Goal: Information Seeking & Learning: Learn about a topic

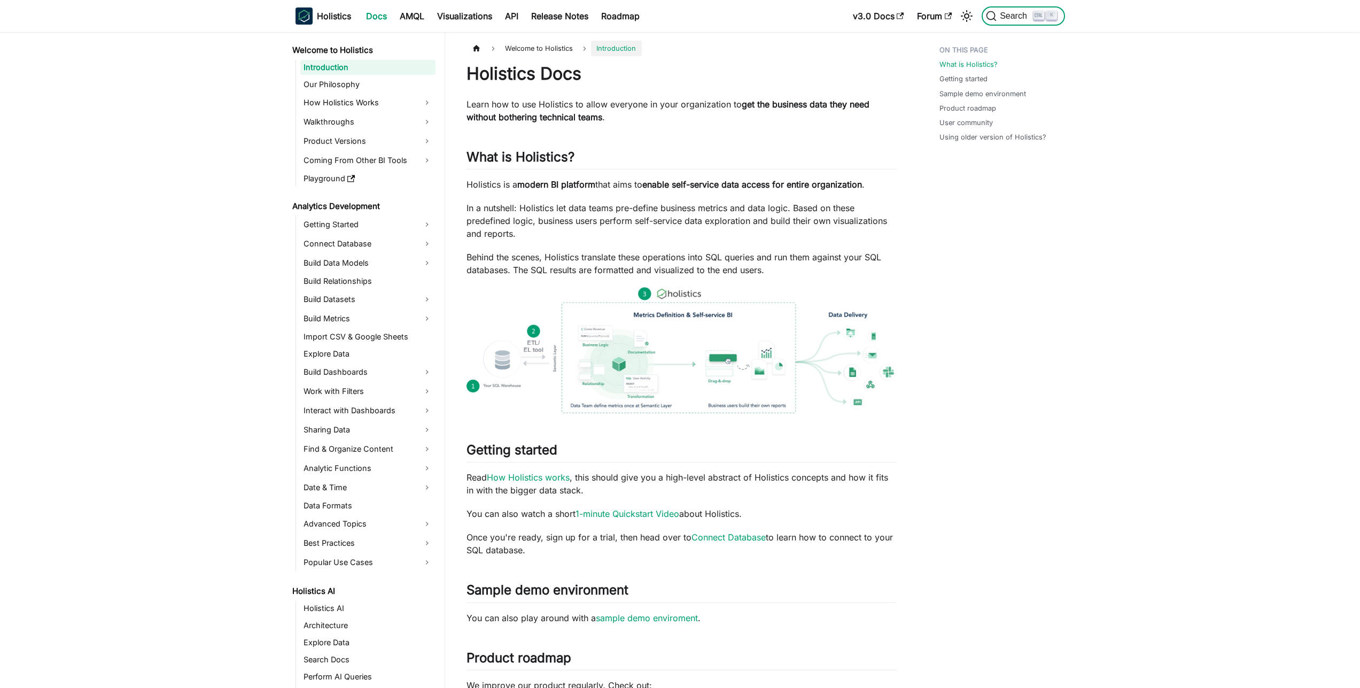
click at [1025, 20] on span "Search" at bounding box center [1015, 16] width 37 height 10
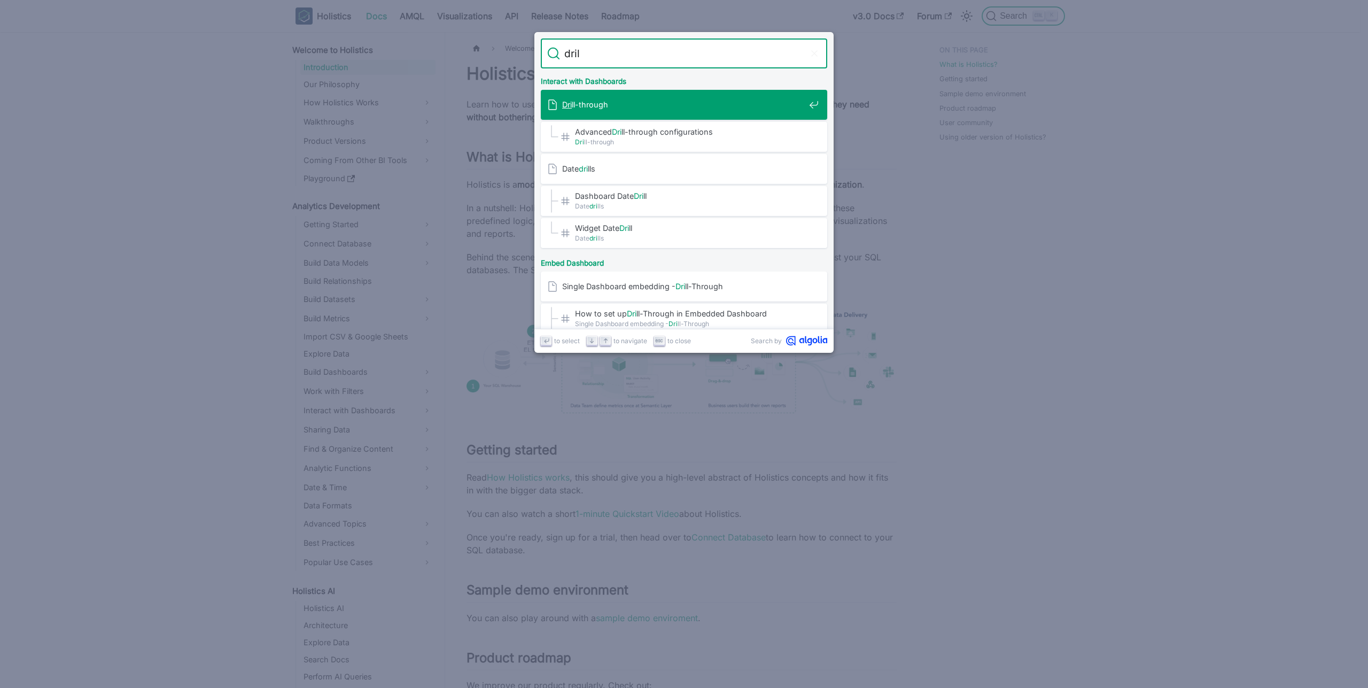
type input "drill"
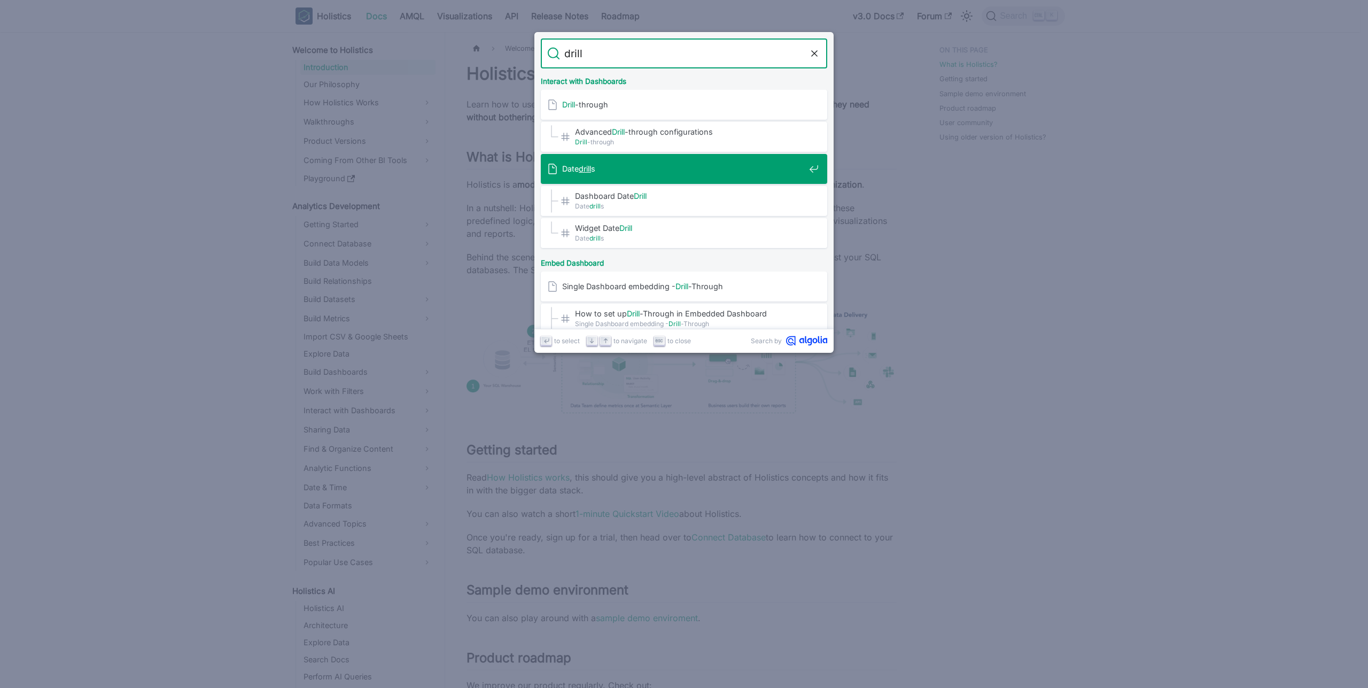
click at [602, 170] on span "Date drill s" at bounding box center [683, 169] width 243 height 10
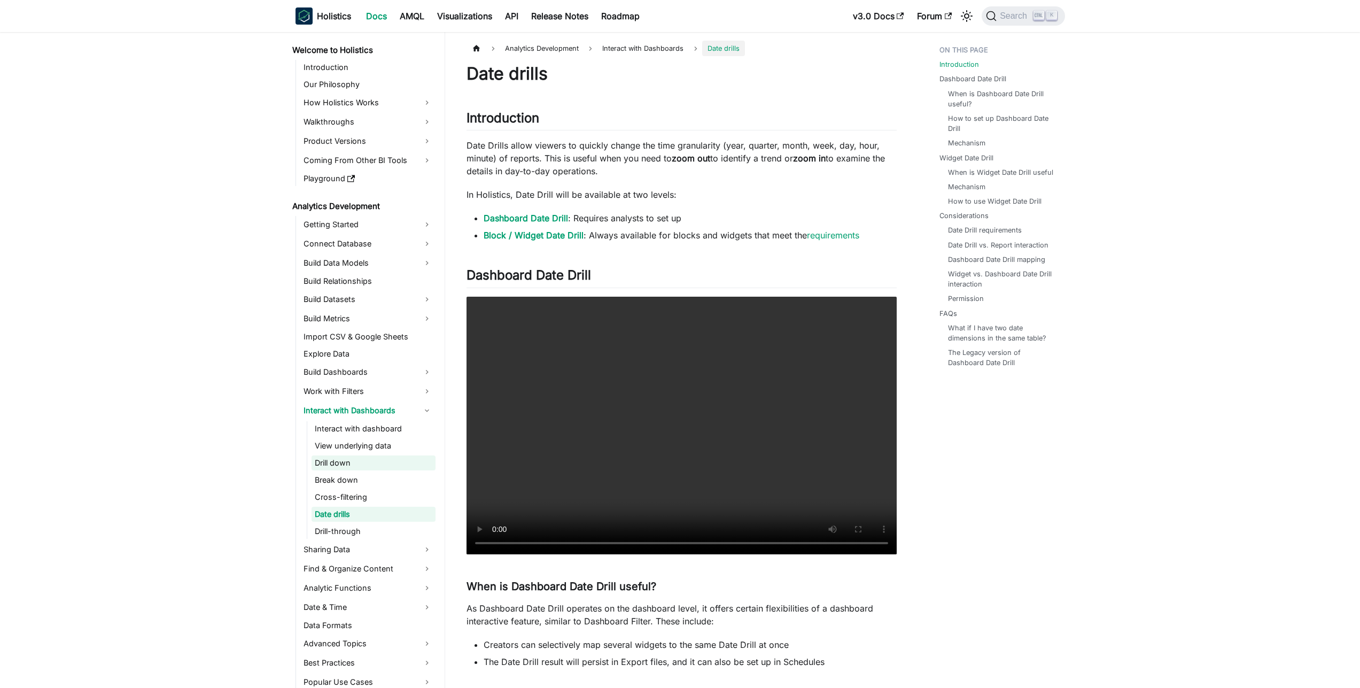
click at [361, 464] on link "Drill down" at bounding box center [374, 462] width 124 height 15
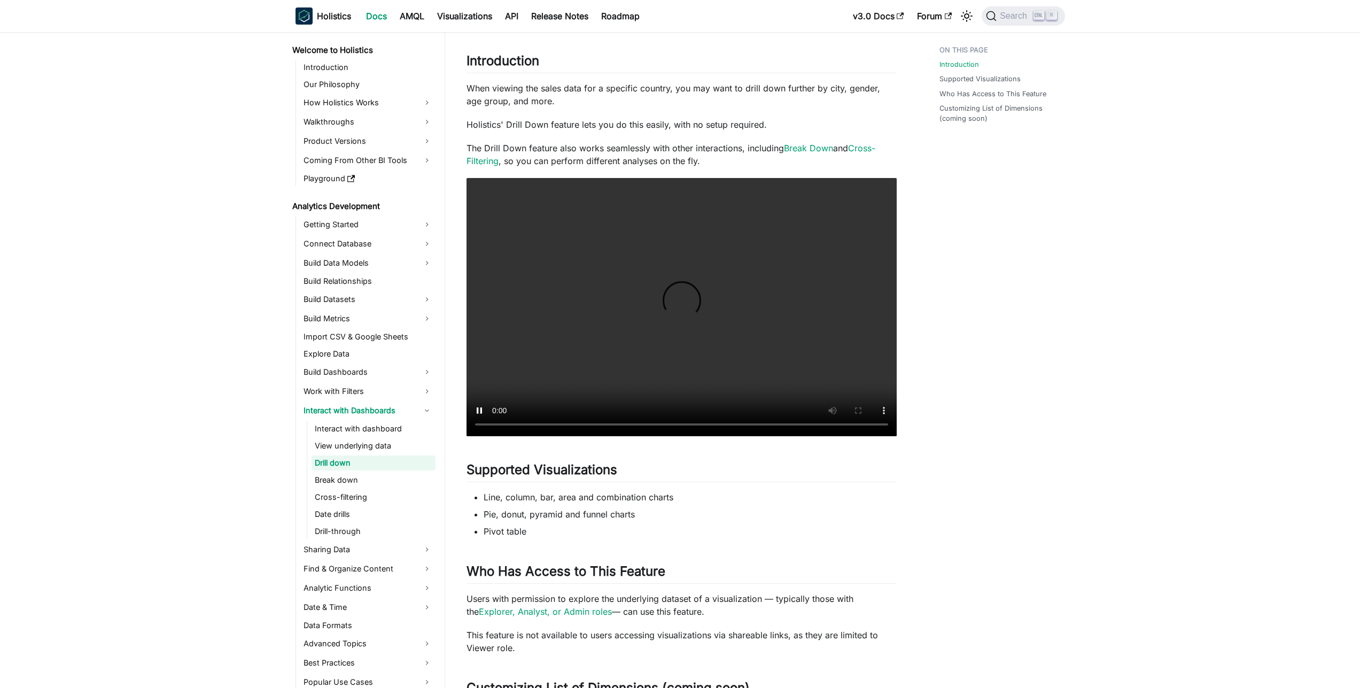
scroll to position [78, 0]
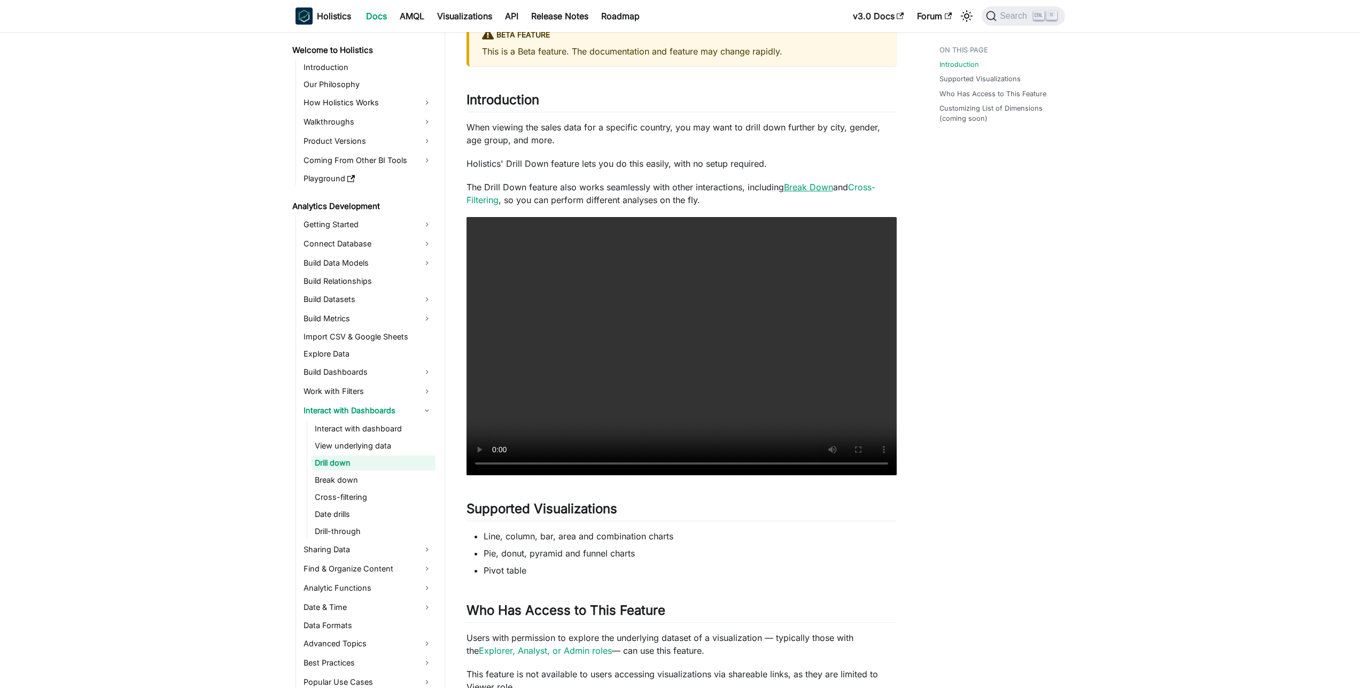
click at [815, 189] on link "Break Down" at bounding box center [808, 187] width 49 height 11
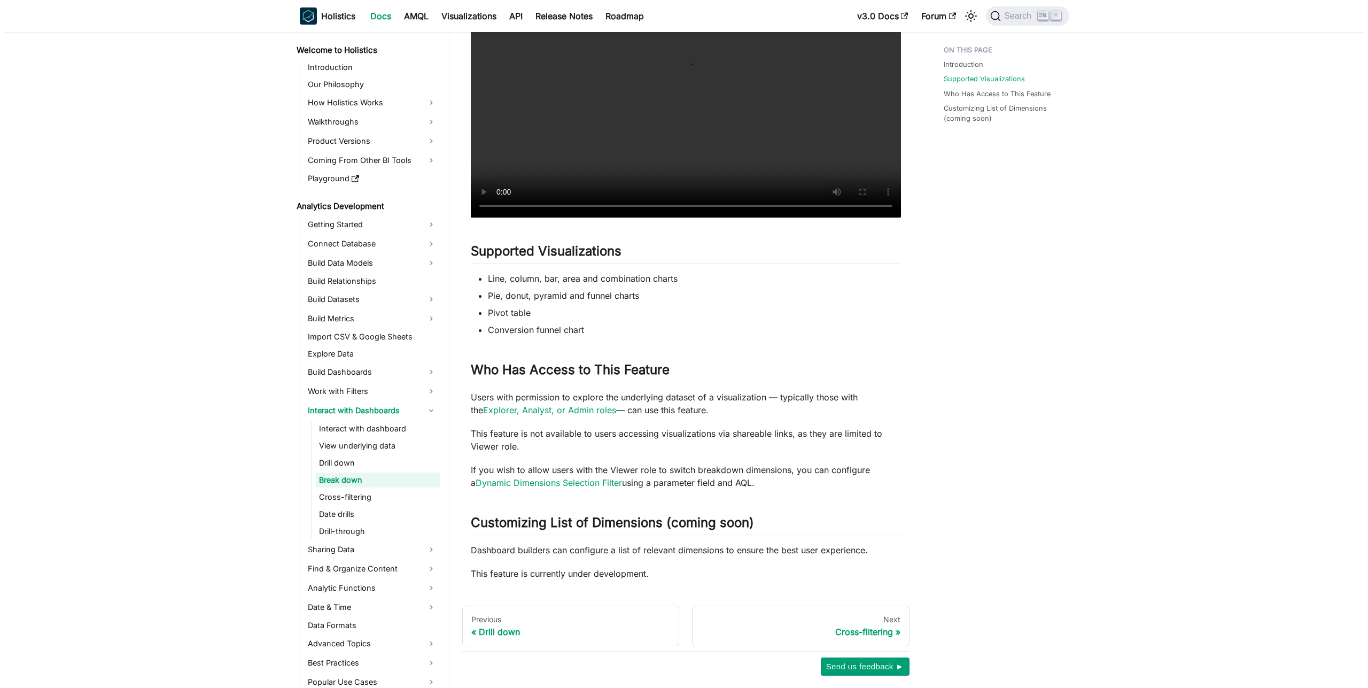
scroll to position [437, 0]
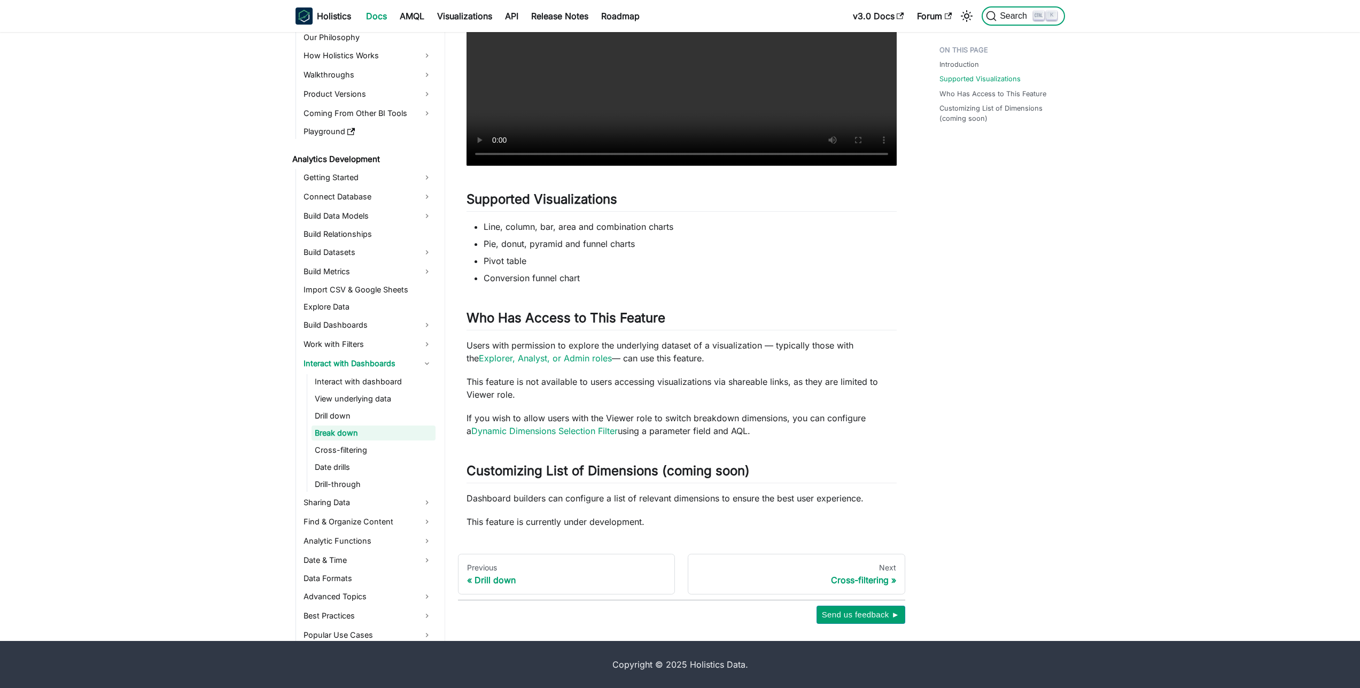
click at [1018, 11] on span "Search" at bounding box center [1010, 16] width 48 height 11
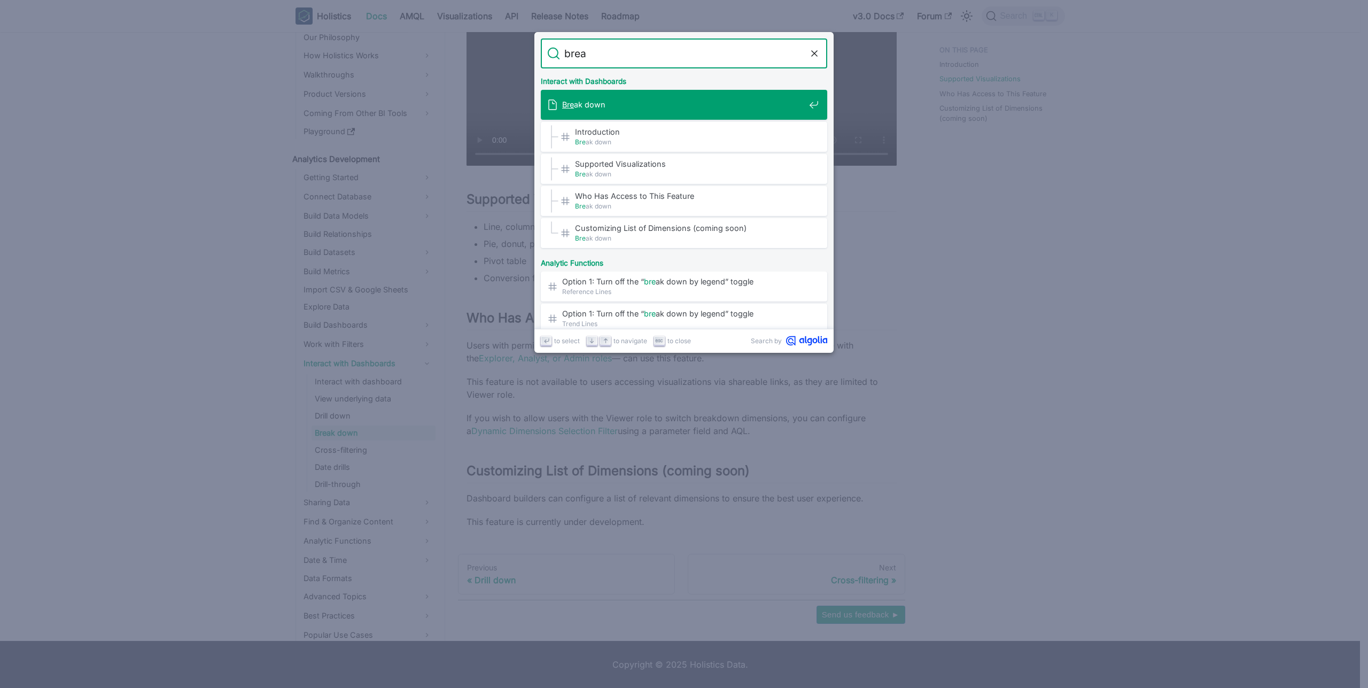
type input "break"
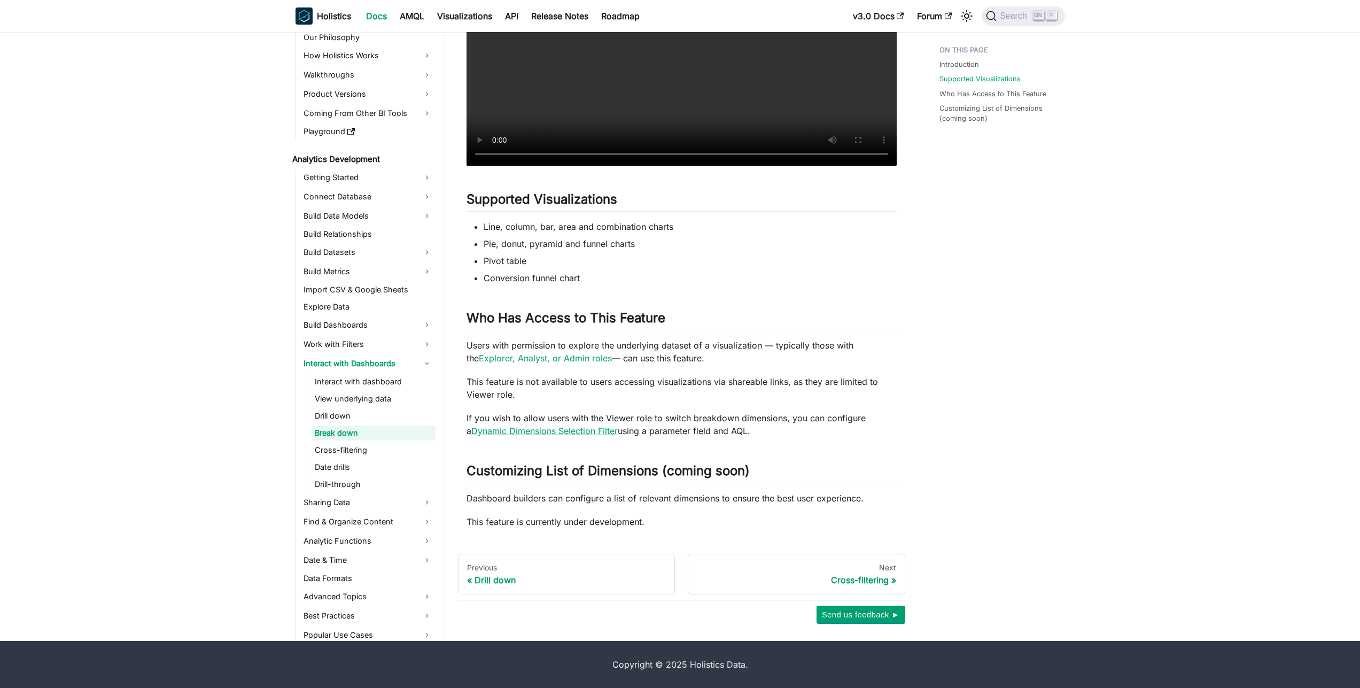
click at [505, 431] on link "Dynamic Dimensions Selection Filter" at bounding box center [544, 430] width 146 height 11
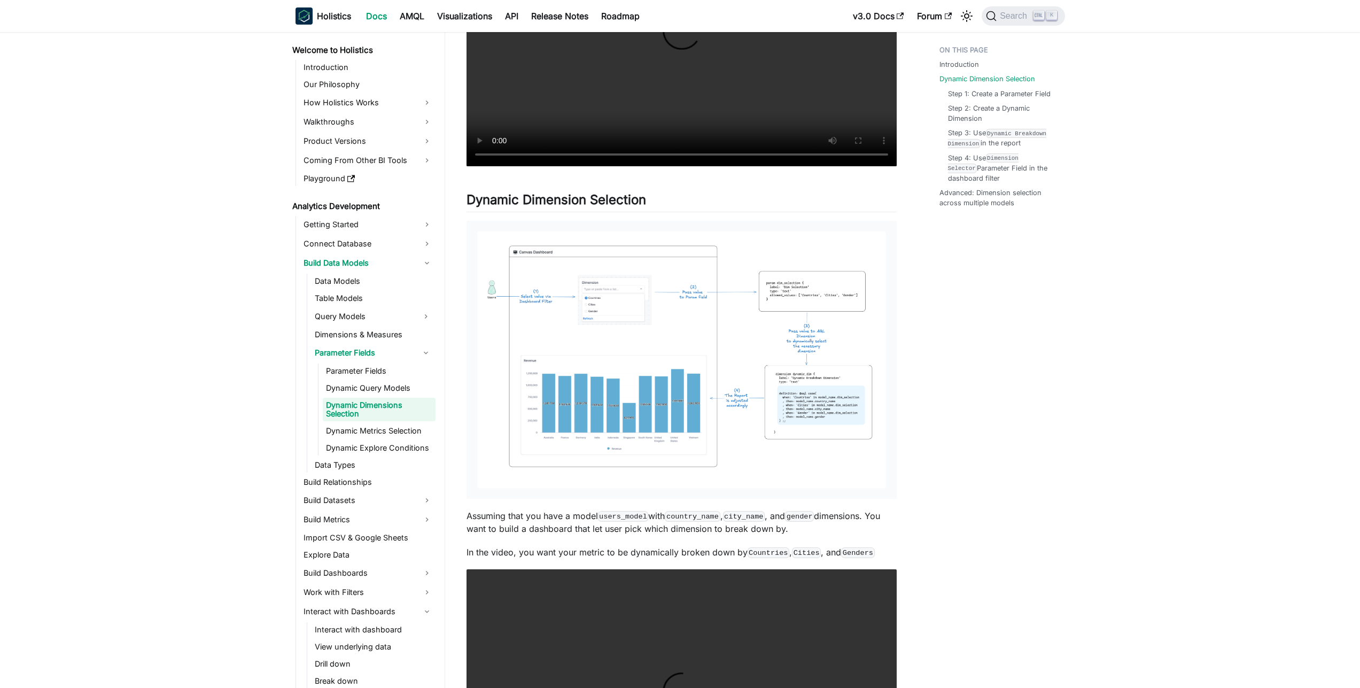
scroll to position [577, 0]
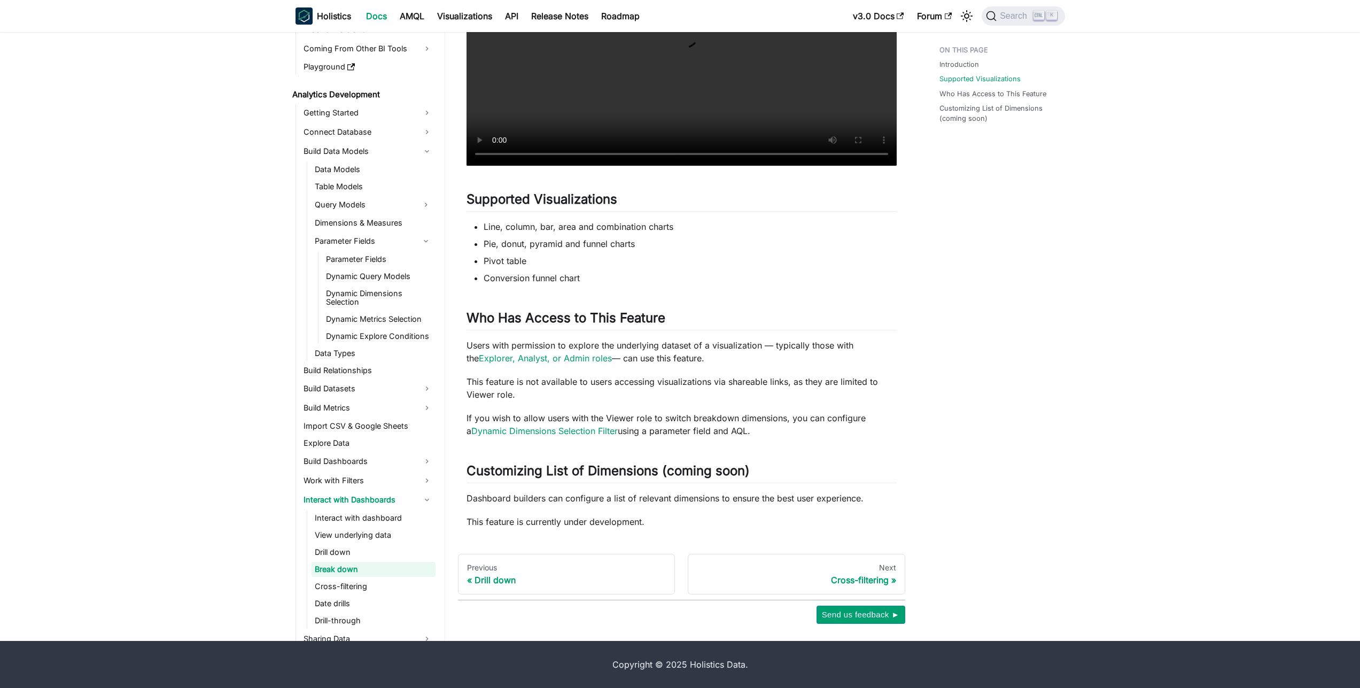
scroll to position [131, 0]
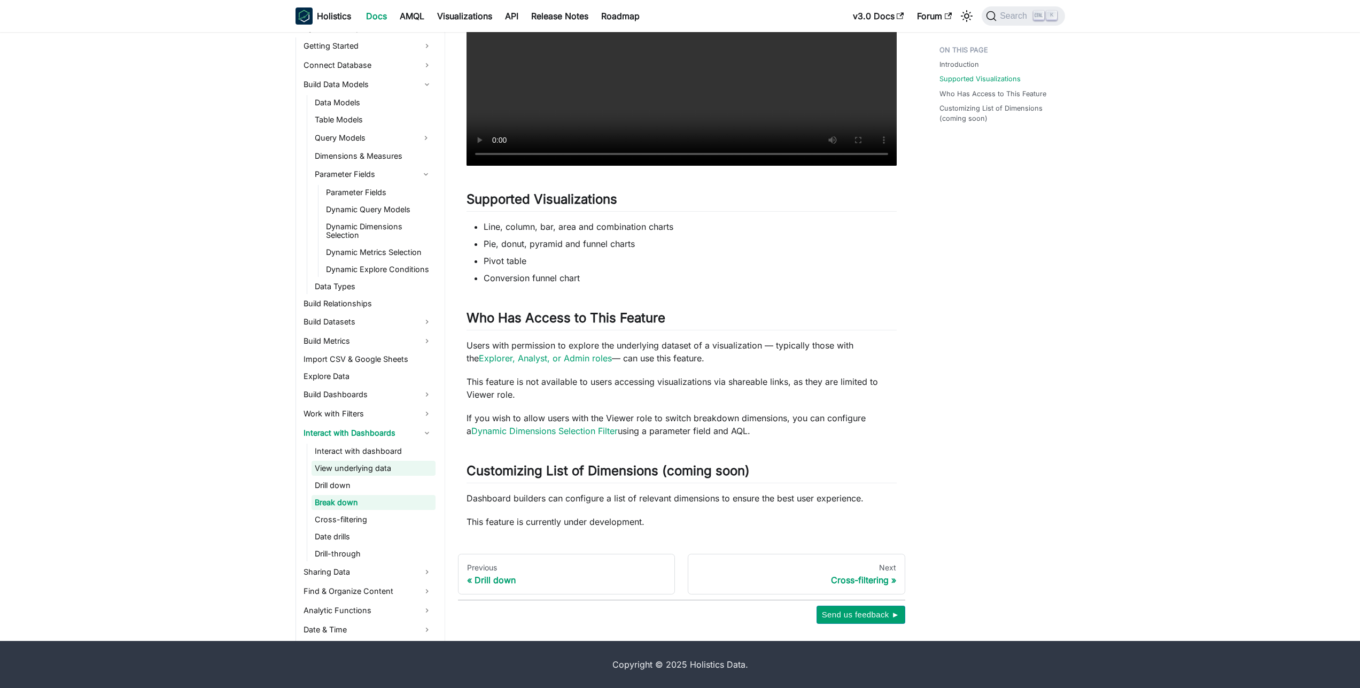
click at [340, 468] on link "View underlying data" at bounding box center [374, 468] width 124 height 15
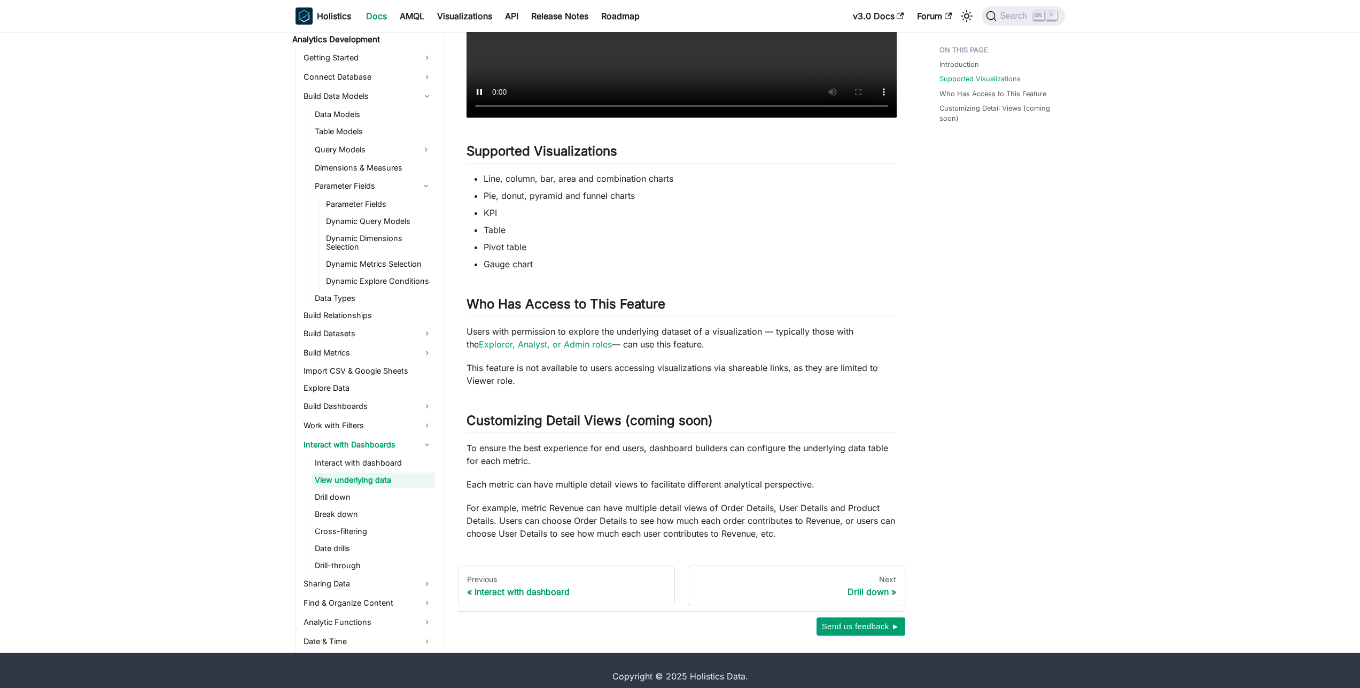
scroll to position [424, 0]
